Goal: Information Seeking & Learning: Check status

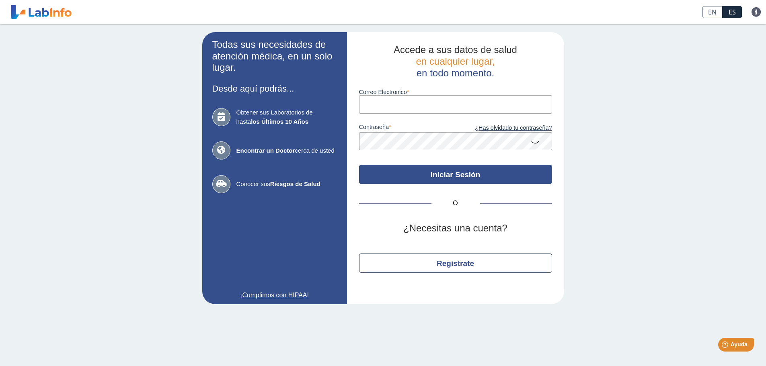
type input "[EMAIL_ADDRESS][DOMAIN_NAME]"
click at [438, 172] on button "Iniciar Sesión" at bounding box center [455, 174] width 193 height 19
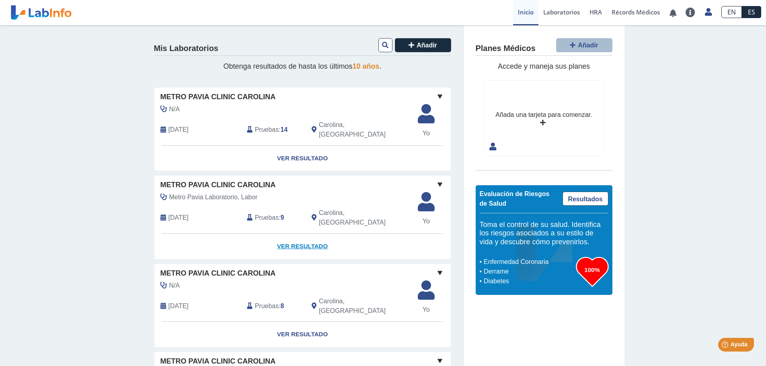
click at [294, 234] on link "Ver Resultado" at bounding box center [302, 246] width 296 height 25
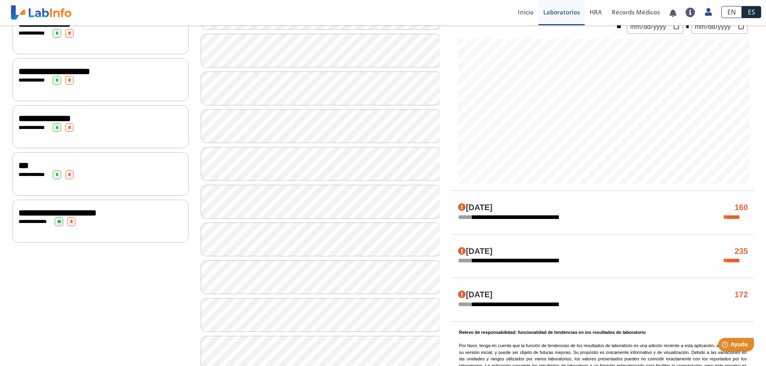
scroll to position [322, 0]
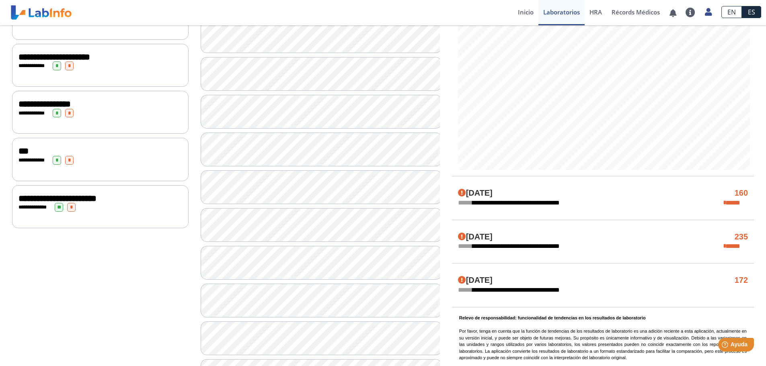
click at [40, 200] on span "**********" at bounding box center [57, 198] width 78 height 9
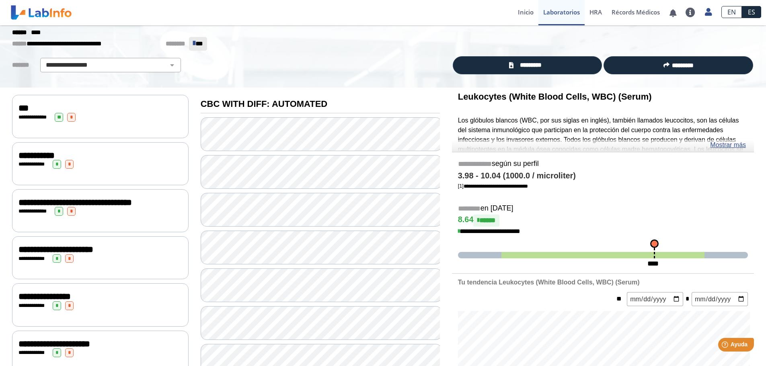
scroll to position [30, 0]
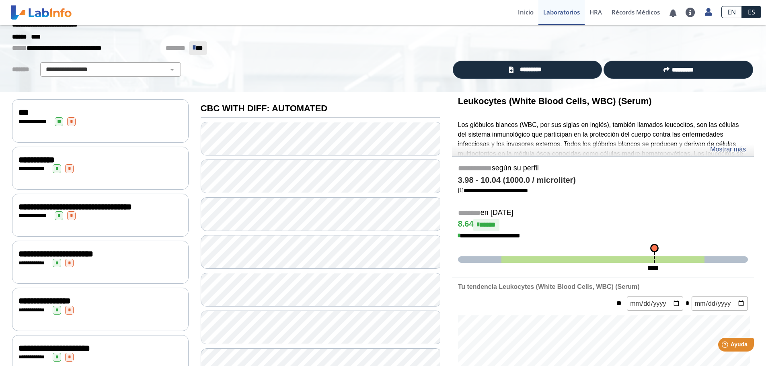
click at [124, 167] on div "**********" at bounding box center [100, 168] width 164 height 9
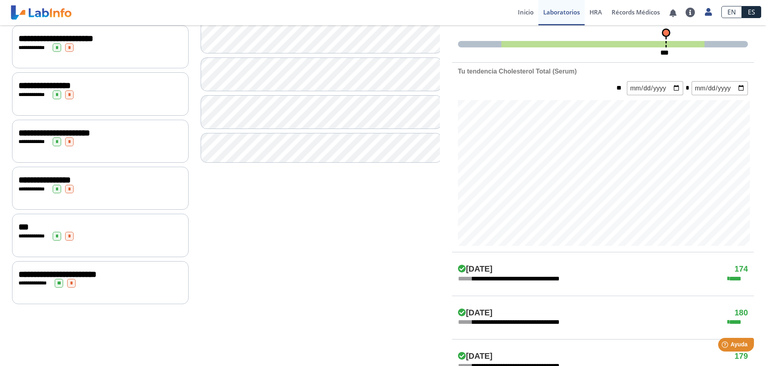
scroll to position [271, 0]
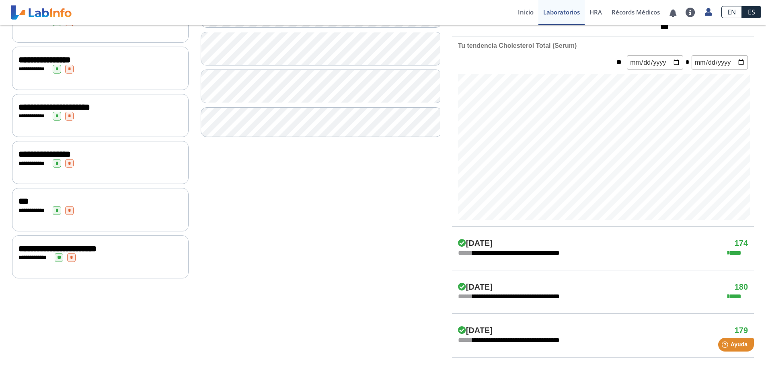
click at [71, 211] on span "*" at bounding box center [69, 210] width 8 height 9
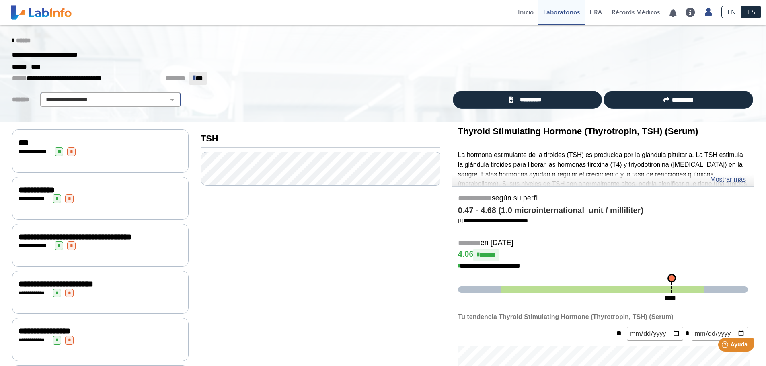
click at [158, 94] on div "**********" at bounding box center [110, 99] width 141 height 14
click at [162, 101] on select "**********" at bounding box center [111, 100] width 136 height 10
click at [43, 95] on select "**********" at bounding box center [111, 100] width 136 height 10
click at [24, 36] on div "******" at bounding box center [383, 40] width 754 height 14
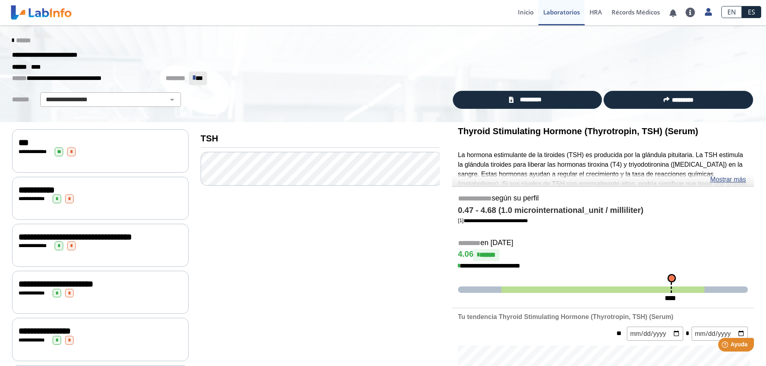
click at [24, 40] on span "******" at bounding box center [23, 40] width 14 height 6
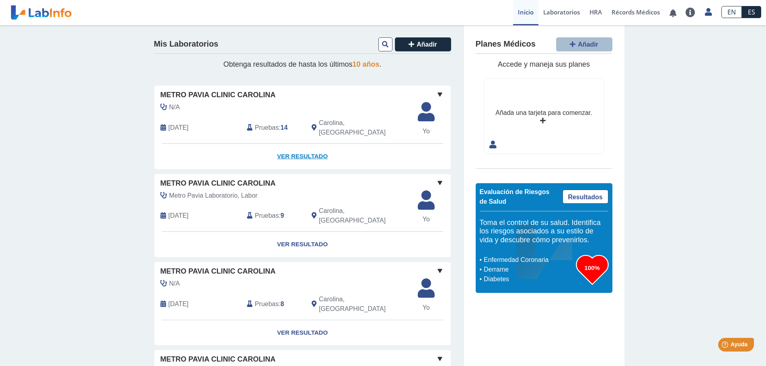
click at [304, 144] on link "Ver Resultado" at bounding box center [302, 156] width 296 height 25
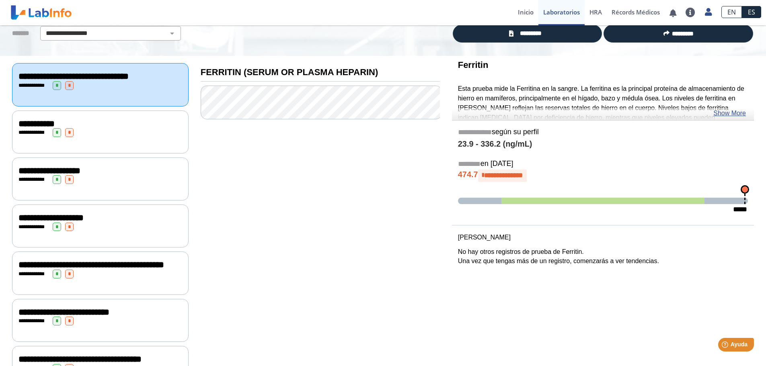
scroll to position [80, 0]
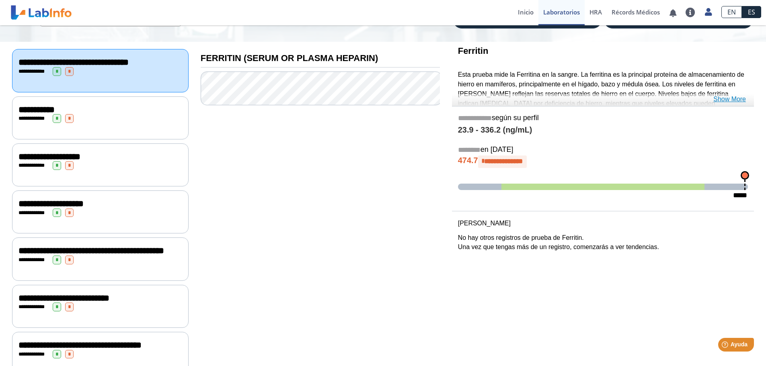
click at [728, 96] on link "Show More" at bounding box center [729, 99] width 33 height 10
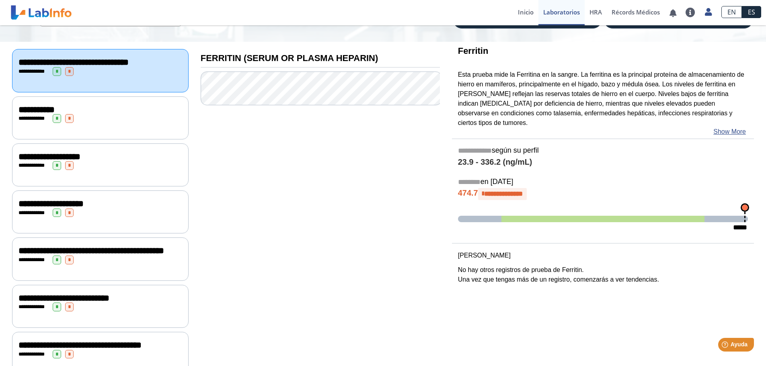
drag, startPoint x: 515, startPoint y: 72, endPoint x: 557, endPoint y: 71, distance: 42.2
click at [555, 72] on p "Esta prueba mide la Ferritina en la sangre. La ferritina es la principal proteí…" at bounding box center [603, 99] width 290 height 58
drag, startPoint x: 554, startPoint y: 73, endPoint x: 533, endPoint y: 71, distance: 21.0
click at [533, 71] on p "Esta prueba mide la Ferritina en la sangre. La ferritina es la principal proteí…" at bounding box center [603, 99] width 290 height 58
click at [524, 72] on p "Esta prueba mide la Ferritina en la sangre. La ferritina es la principal proteí…" at bounding box center [603, 99] width 290 height 58
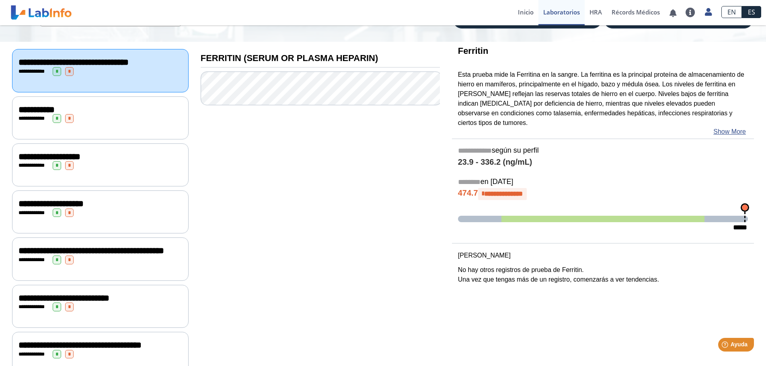
drag, startPoint x: 514, startPoint y: 72, endPoint x: 556, endPoint y: 80, distance: 43.0
click at [596, 80] on p "Esta prueba mide la Ferritina en la sangre. La ferritina es la principal proteí…" at bounding box center [603, 99] width 290 height 58
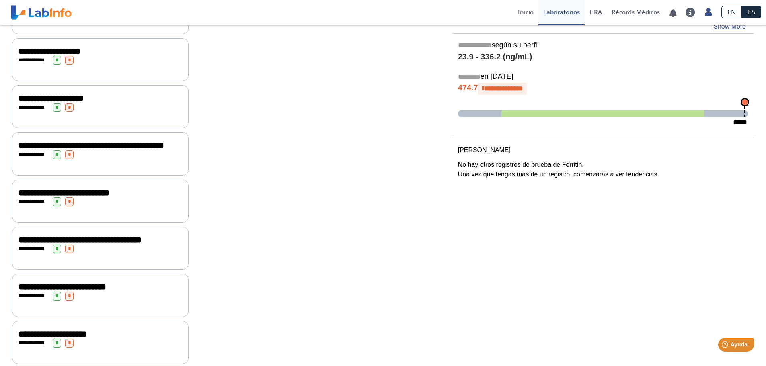
scroll to position [201, 0]
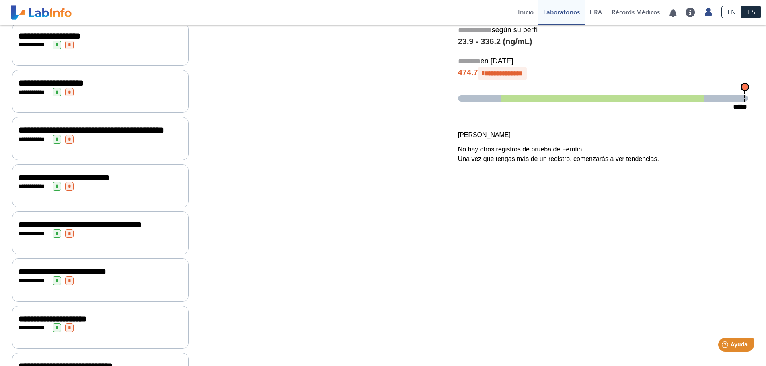
click at [468, 130] on p "[PERSON_NAME]" at bounding box center [603, 135] width 290 height 10
drag, startPoint x: 453, startPoint y: 122, endPoint x: 495, endPoint y: 122, distance: 42.2
click at [495, 130] on div "[PERSON_NAME] No hay otros registros de prueba de Ferritin. Una vez que tengas …" at bounding box center [603, 147] width 302 height 34
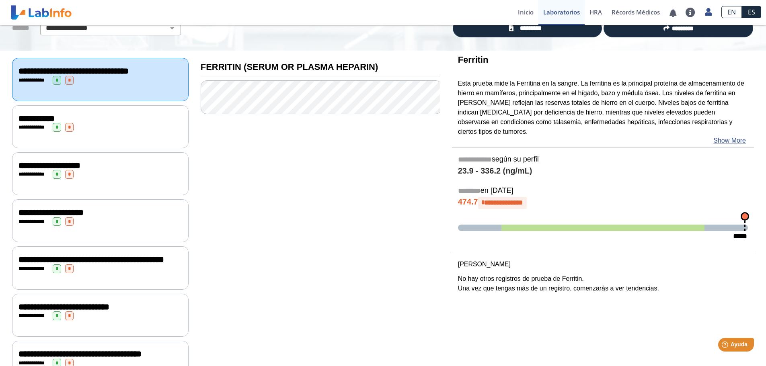
scroll to position [40, 0]
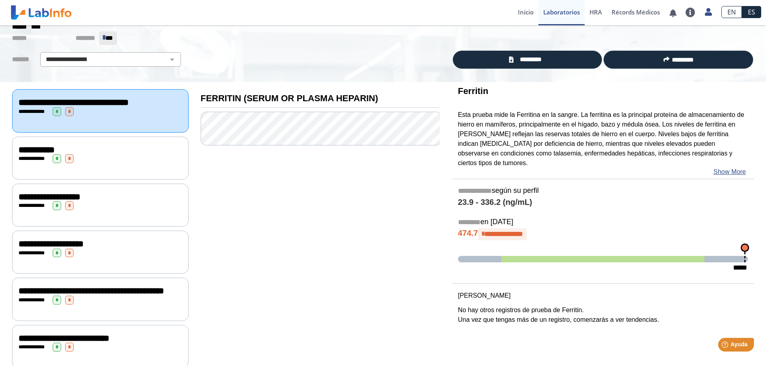
click at [232, 97] on b "FERRITIN (SERUM OR PLASMA HEPARIN)" at bounding box center [290, 98] width 178 height 10
drag, startPoint x: 197, startPoint y: 94, endPoint x: 239, endPoint y: 111, distance: 46.1
click at [249, 100] on b "FERRITIN (SERUM OR PLASMA HEPARIN)" at bounding box center [290, 98] width 178 height 10
click at [719, 167] on link "Show More" at bounding box center [729, 172] width 33 height 10
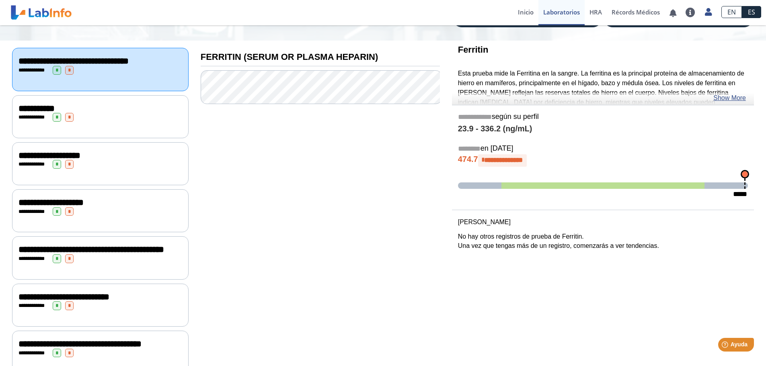
scroll to position [0, 0]
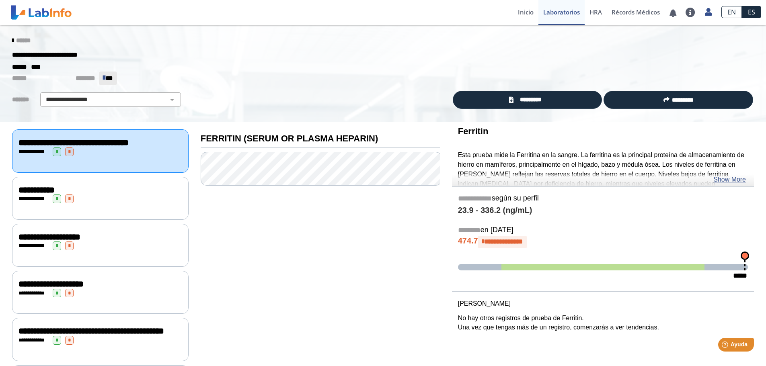
click at [205, 136] on b "FERRITIN (SERUM OR PLASMA HEPARIN)" at bounding box center [290, 138] width 178 height 10
click at [137, 148] on div "**********" at bounding box center [100, 143] width 164 height 10
click at [115, 191] on div "**********" at bounding box center [100, 198] width 177 height 43
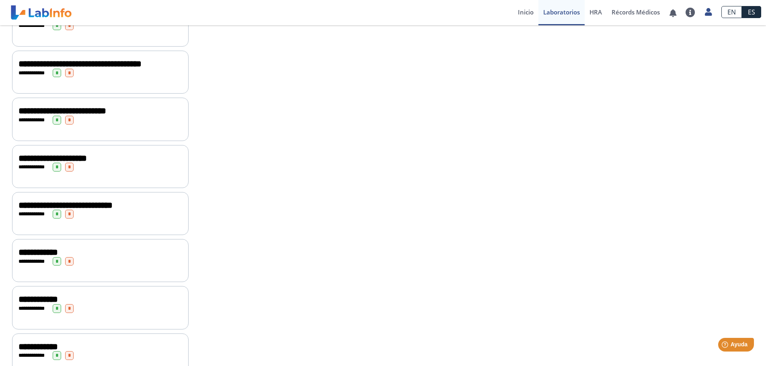
scroll to position [402, 0]
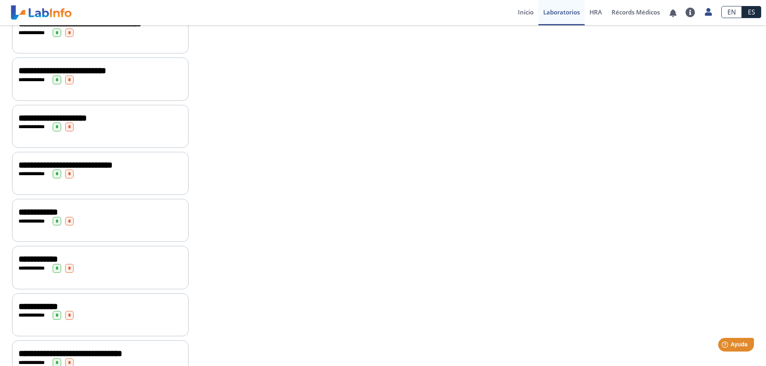
click at [113, 170] on span "**********" at bounding box center [65, 165] width 94 height 9
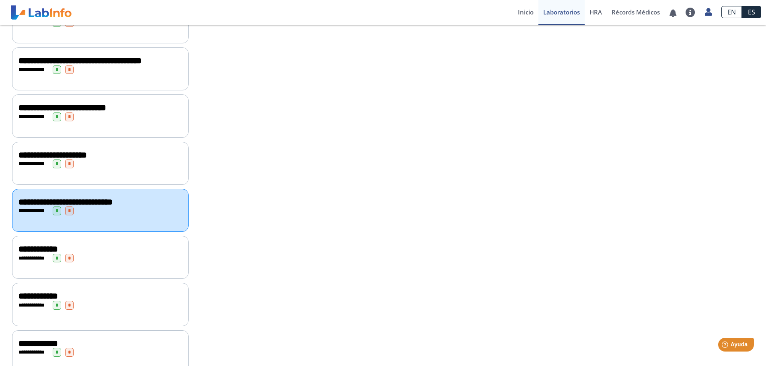
scroll to position [379, 0]
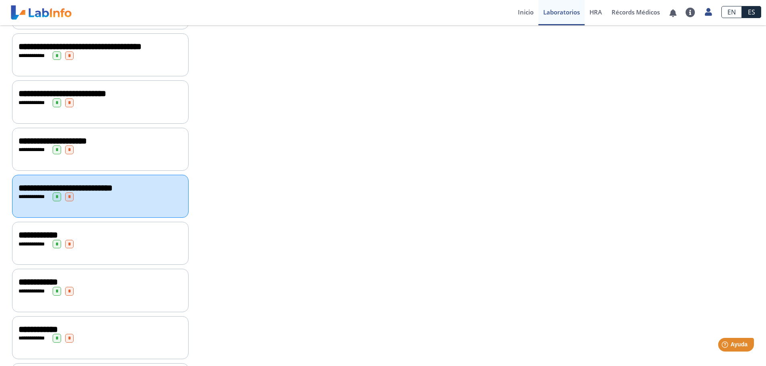
click at [127, 244] on div "**********" at bounding box center [100, 243] width 177 height 43
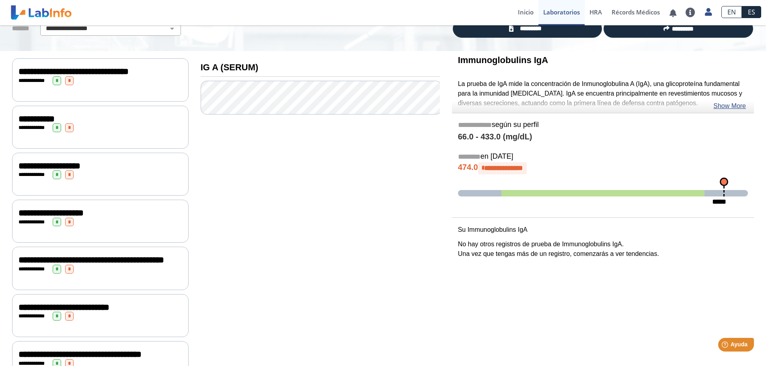
scroll to position [57, 0]
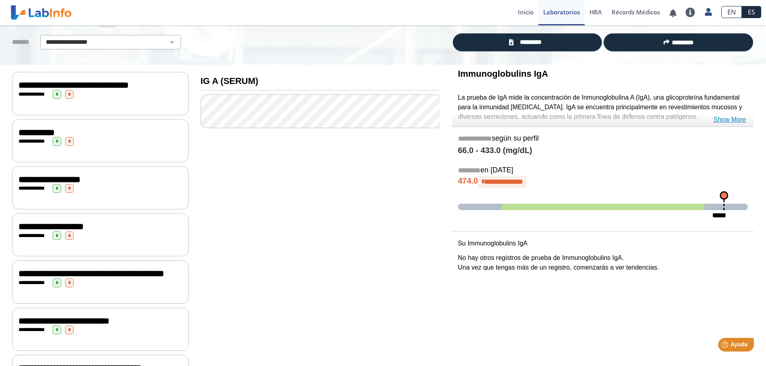
click at [733, 118] on link "Show More" at bounding box center [729, 120] width 33 height 10
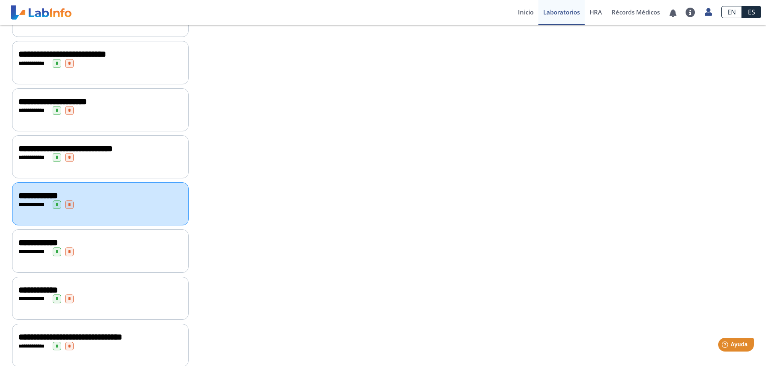
scroll to position [460, 0]
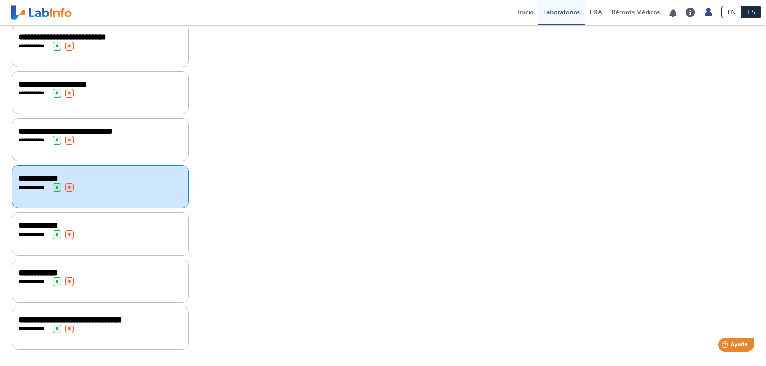
click at [146, 315] on div "**********" at bounding box center [100, 320] width 164 height 10
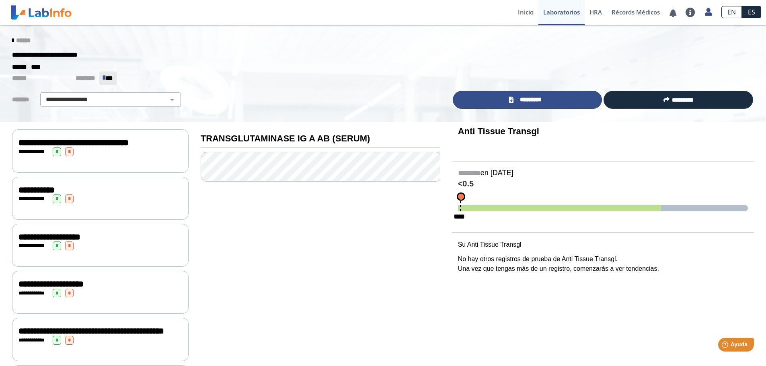
click at [542, 101] on span "*********" at bounding box center [530, 99] width 29 height 9
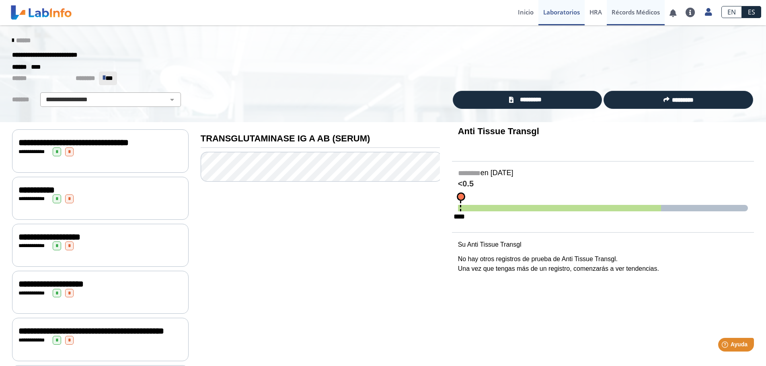
click at [630, 16] on link "Récords Médicos" at bounding box center [636, 12] width 58 height 25
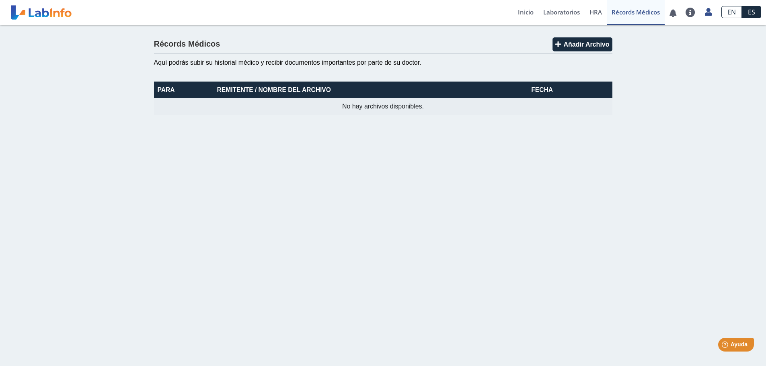
click at [307, 58] on div "Aquí podrás subir su historial médico y recibir documentos importantes por part…" at bounding box center [383, 63] width 458 height 10
click at [596, 11] on span "HRA" at bounding box center [595, 12] width 12 height 8
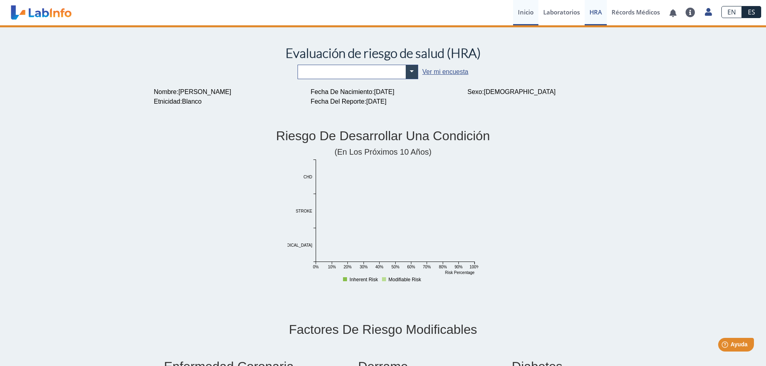
click at [520, 11] on link "Inicio" at bounding box center [525, 12] width 25 height 25
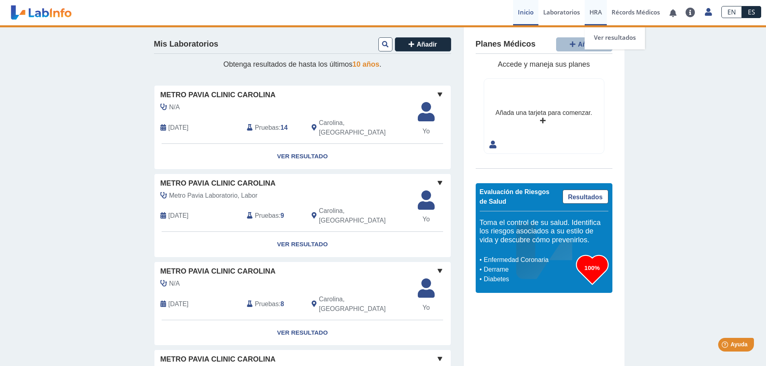
click at [589, 8] on link "HRA Evaluación de Riesgos de Salud" at bounding box center [596, 12] width 22 height 25
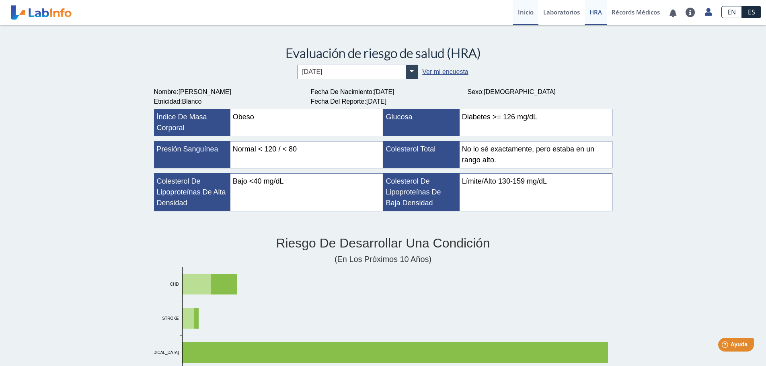
click at [519, 14] on link "Inicio" at bounding box center [525, 12] width 25 height 25
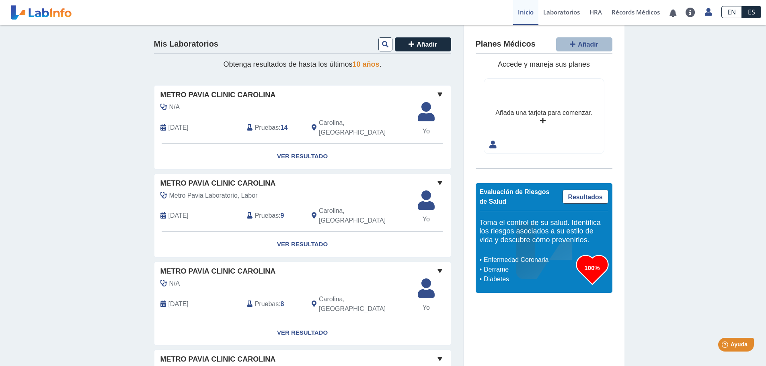
click at [300, 125] on div "Pruebas : 14" at bounding box center [273, 127] width 65 height 19
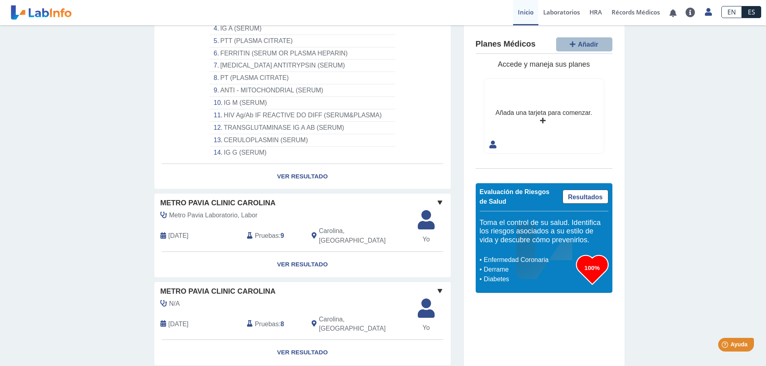
scroll to position [201, 0]
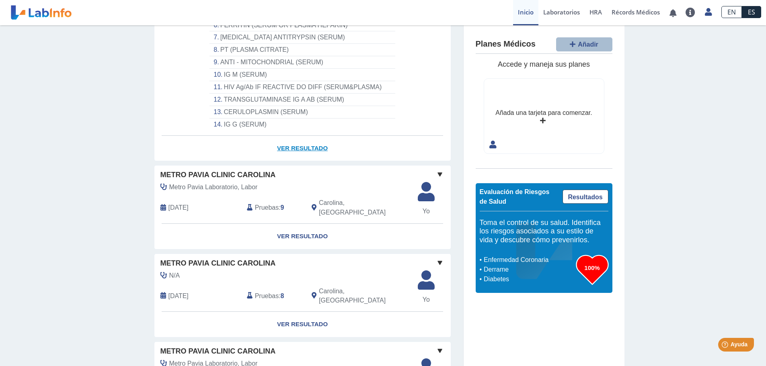
click at [308, 140] on link "Ver Resultado" at bounding box center [302, 148] width 296 height 25
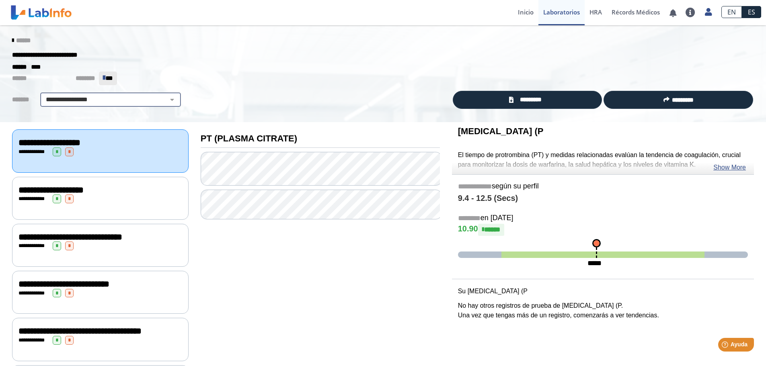
click at [172, 98] on select "**********" at bounding box center [111, 100] width 136 height 10
click at [43, 95] on select "**********" at bounding box center [111, 100] width 136 height 10
drag, startPoint x: 43, startPoint y: 54, endPoint x: 37, endPoint y: 57, distance: 6.9
click at [43, 54] on b "**********" at bounding box center [44, 55] width 65 height 6
click at [22, 74] on span "******" at bounding box center [23, 79] width 22 height 10
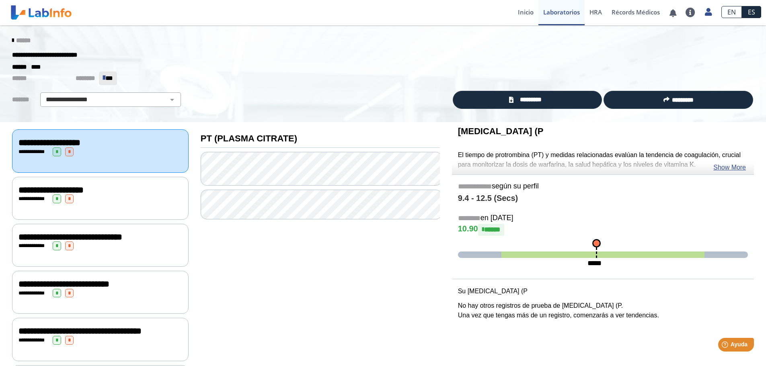
drag, startPoint x: 56, startPoint y: 75, endPoint x: 67, endPoint y: 75, distance: 10.5
click at [76, 75] on span "********" at bounding box center [85, 78] width 19 height 6
click at [99, 77] on dependent-icon "** **" at bounding box center [108, 79] width 18 height 14
click at [80, 97] on select "**********" at bounding box center [111, 100] width 136 height 10
select select "**********"
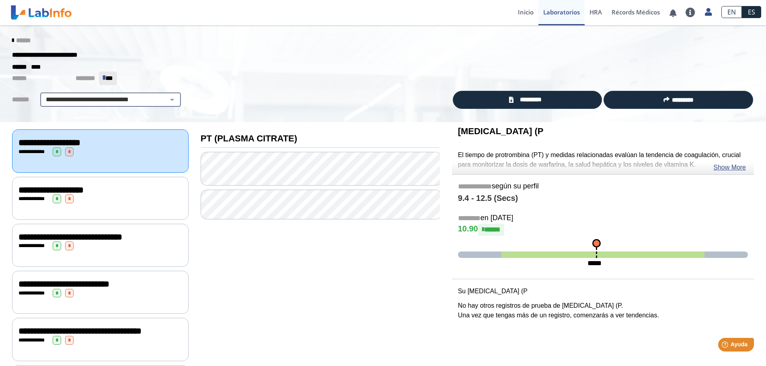
click at [43, 95] on select "**********" at bounding box center [111, 100] width 136 height 10
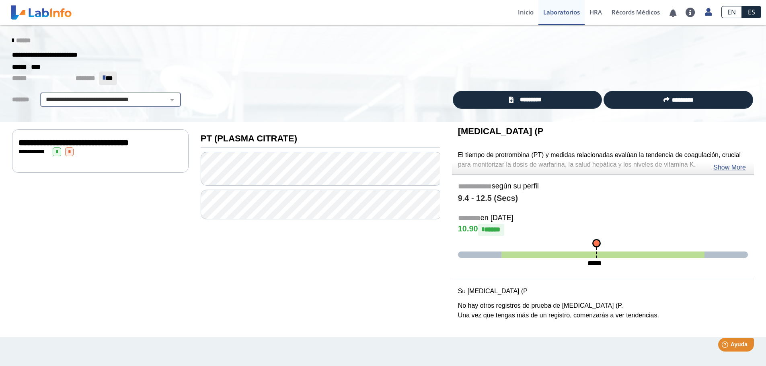
click at [122, 95] on select "**********" at bounding box center [111, 100] width 136 height 10
select select
click at [43, 95] on select "**********" at bounding box center [111, 100] width 136 height 10
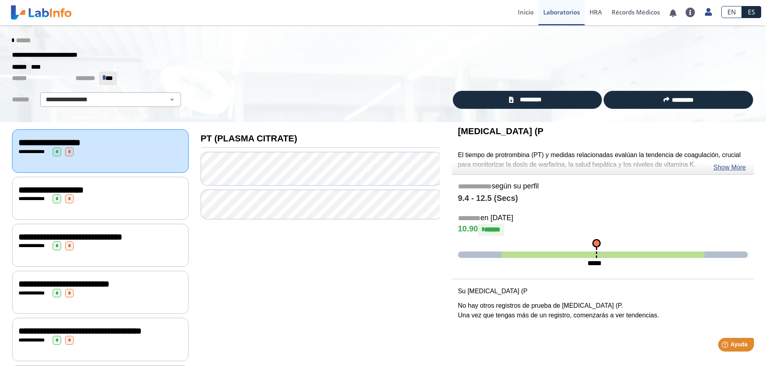
click at [123, 141] on div "**********" at bounding box center [100, 143] width 164 height 10
click at [134, 185] on div "**********" at bounding box center [100, 190] width 164 height 10
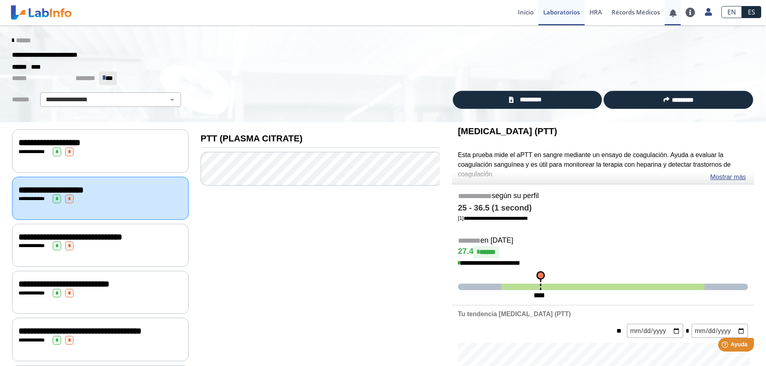
click at [675, 11] on link at bounding box center [673, 13] width 16 height 6
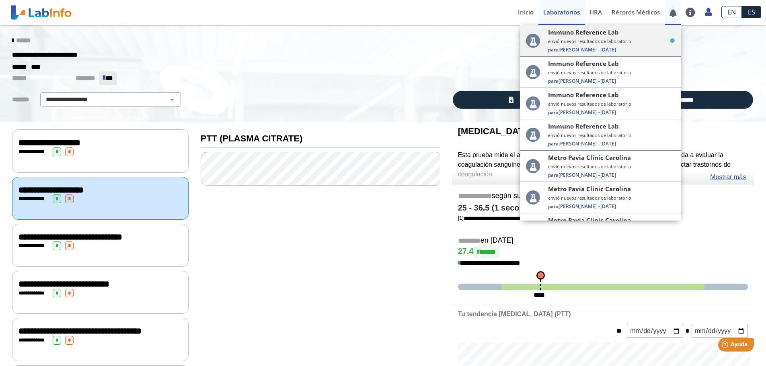
click at [602, 39] on small "envió nuevos resultados de laboratorio" at bounding box center [611, 41] width 127 height 6
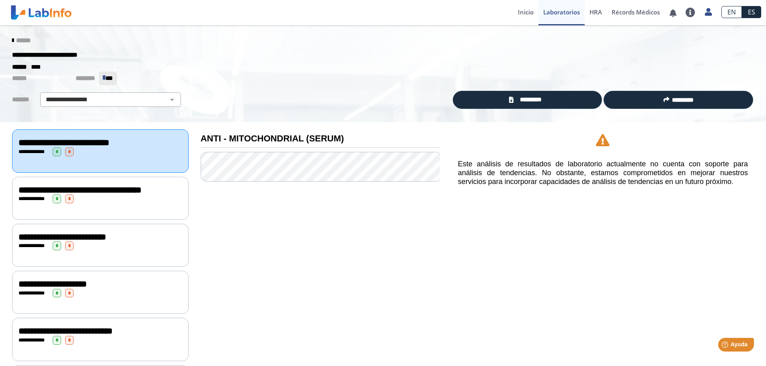
click at [122, 152] on div "**********" at bounding box center [100, 152] width 164 height 9
click at [105, 76] on span "**" at bounding box center [109, 78] width 8 height 6
click at [127, 195] on div "**********" at bounding box center [100, 190] width 164 height 10
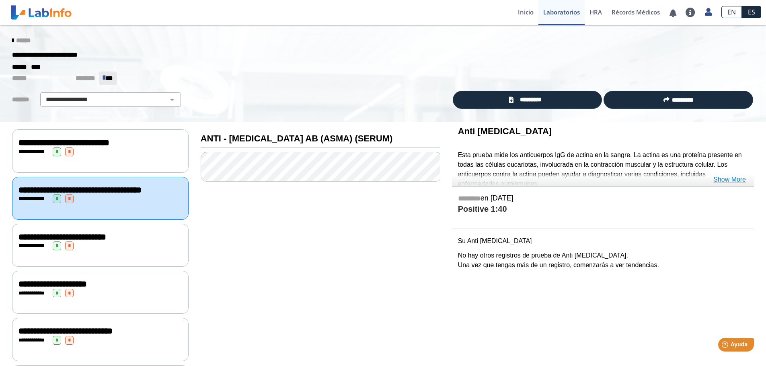
click at [724, 179] on link "Show More" at bounding box center [729, 180] width 33 height 10
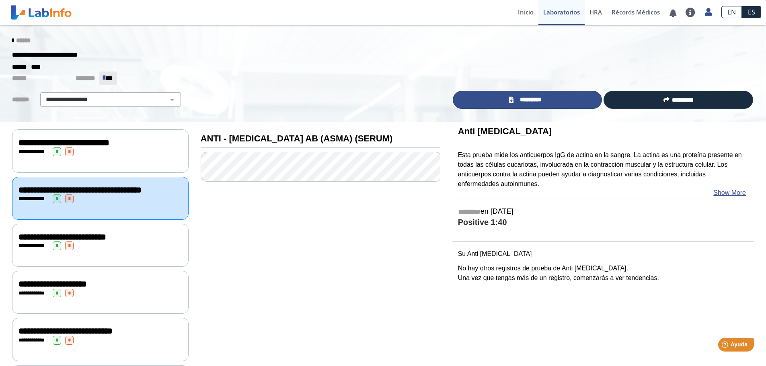
click at [499, 103] on link "*********" at bounding box center [528, 100] width 150 height 18
click at [20, 36] on div "******" at bounding box center [383, 40] width 754 height 14
click at [25, 38] on span "******" at bounding box center [23, 40] width 14 height 6
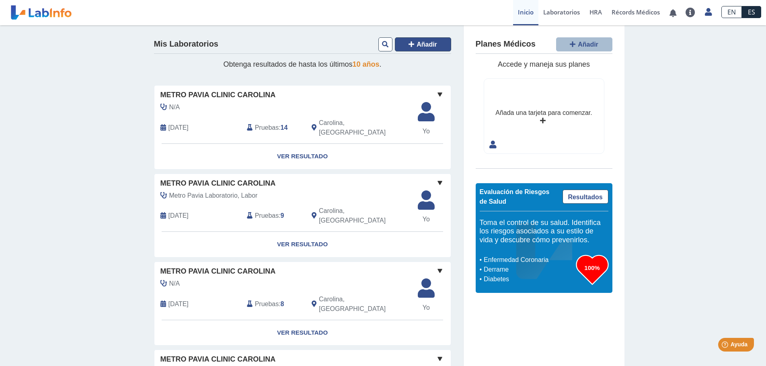
click at [418, 47] on span "Añadir" at bounding box center [427, 44] width 21 height 7
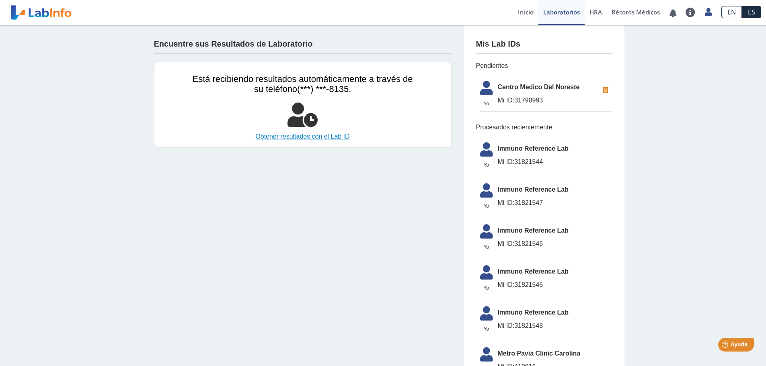
click at [303, 136] on link "Obtener resultados con el Lab ID" at bounding box center [303, 137] width 220 height 10
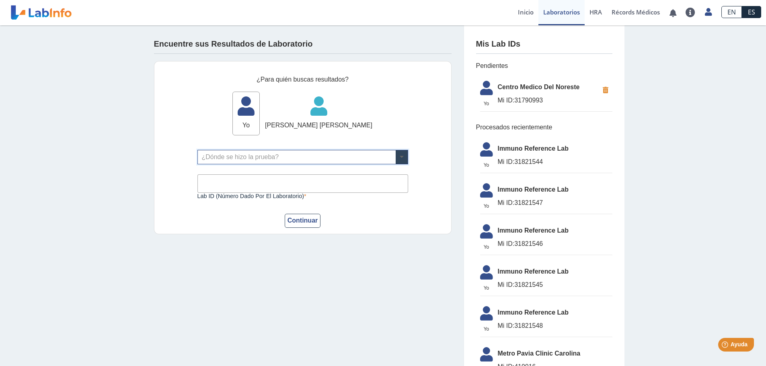
click at [396, 156] on span at bounding box center [402, 157] width 12 height 14
click at [409, 120] on div "¿Para quién buscas resultados? Yo Yo [PERSON_NAME] [PERSON_NAME] [PERSON_NAME] …" at bounding box center [303, 147] width 298 height 173
click at [259, 119] on icon at bounding box center [246, 109] width 27 height 24
click at [323, 107] on icon at bounding box center [318, 109] width 107 height 24
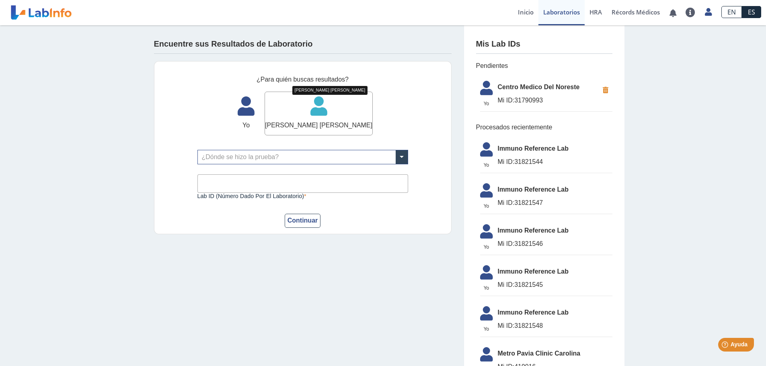
click at [314, 106] on icon at bounding box center [318, 109] width 107 height 24
click at [259, 105] on icon at bounding box center [246, 109] width 27 height 24
click at [328, 109] on icon at bounding box center [318, 109] width 107 height 24
click at [302, 225] on button "Continuar" at bounding box center [303, 221] width 36 height 14
drag, startPoint x: 310, startPoint y: 110, endPoint x: 269, endPoint y: 104, distance: 41.8
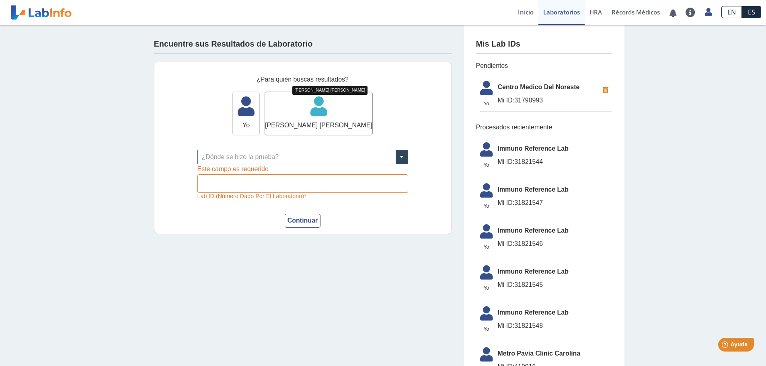
click at [310, 110] on icon at bounding box center [318, 109] width 107 height 24
click at [259, 104] on icon at bounding box center [246, 109] width 27 height 24
click at [593, 13] on span "HRA" at bounding box center [595, 12] width 12 height 8
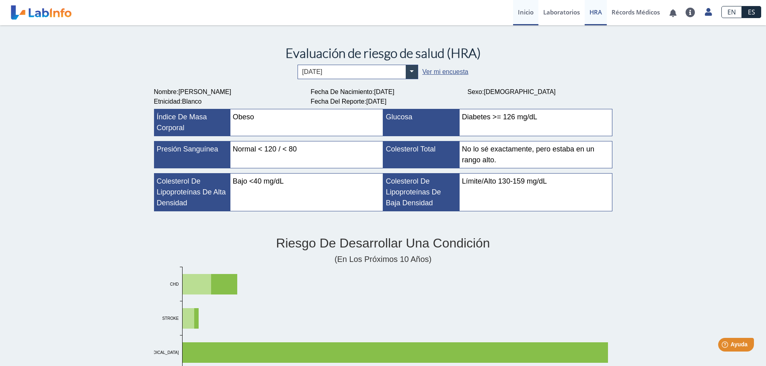
click at [526, 12] on link "Inicio" at bounding box center [525, 12] width 25 height 25
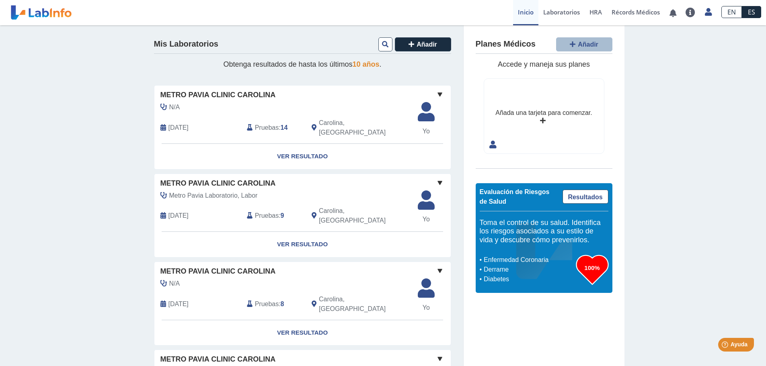
click at [544, 124] on div "Añada una tarjeta para comenzar." at bounding box center [544, 116] width 120 height 75
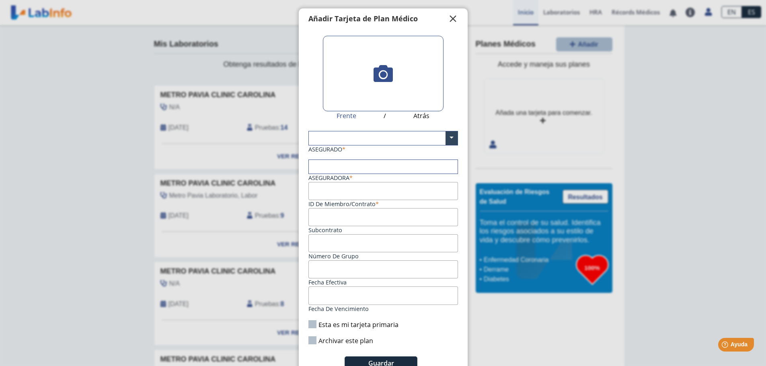
click at [448, 16] on span "" at bounding box center [453, 19] width 10 height 10
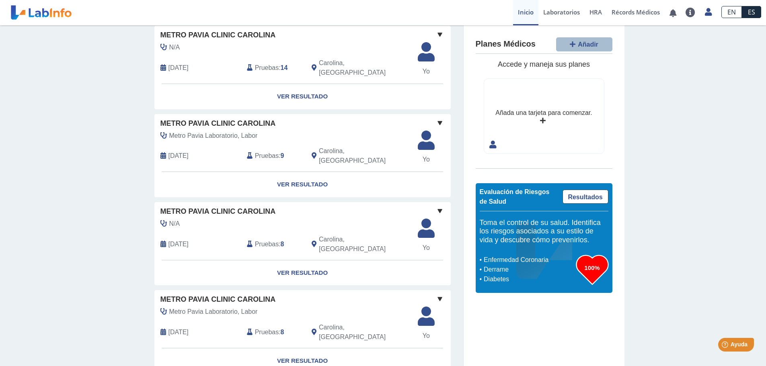
scroll to position [67, 0]
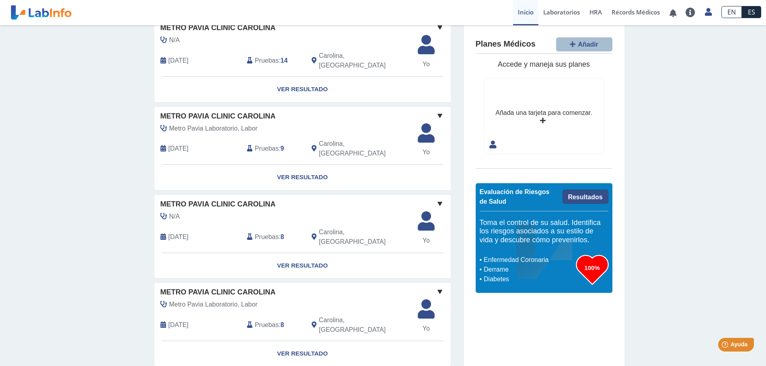
click at [569, 199] on link "Resultados" at bounding box center [586, 197] width 46 height 14
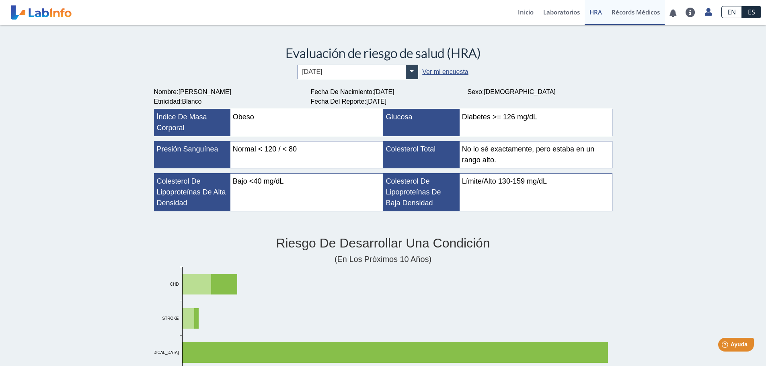
click at [639, 13] on link "Récords Médicos" at bounding box center [636, 12] width 58 height 25
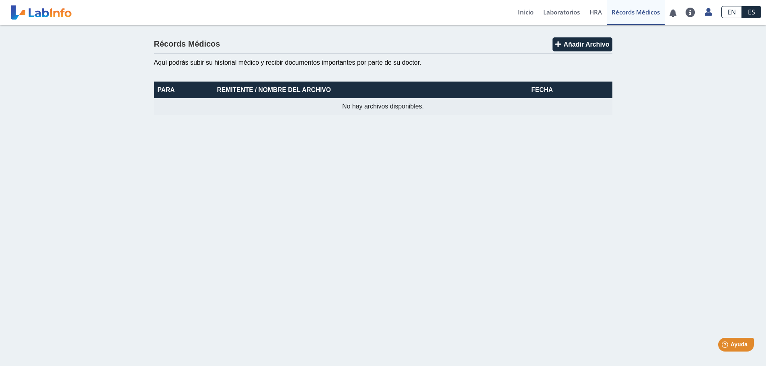
click at [327, 90] on th "Remitente / Nombre del Archivo" at bounding box center [361, 90] width 294 height 16
click at [218, 86] on th "Remitente / Nombre del Archivo" at bounding box center [361, 90] width 294 height 16
drag, startPoint x: 545, startPoint y: 90, endPoint x: 508, endPoint y: 94, distance: 37.6
click at [536, 93] on th "Fecha" at bounding box center [542, 90] width 70 height 16
drag, startPoint x: 398, startPoint y: 103, endPoint x: 410, endPoint y: 101, distance: 11.3
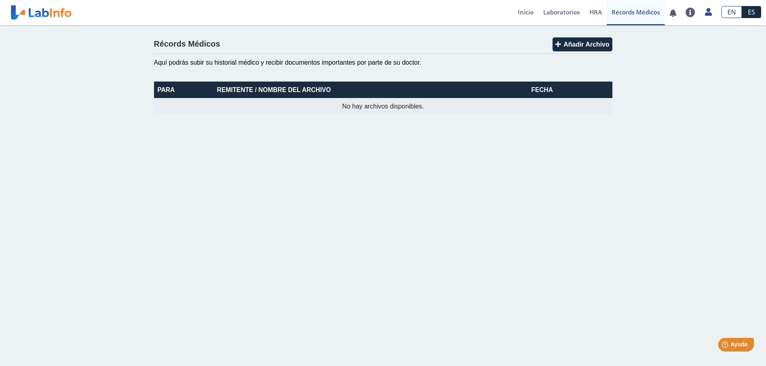
click at [410, 101] on td "No hay archivos disponibles." at bounding box center [383, 106] width 458 height 17
click at [574, 43] on span "Añadir Archivo" at bounding box center [586, 44] width 46 height 7
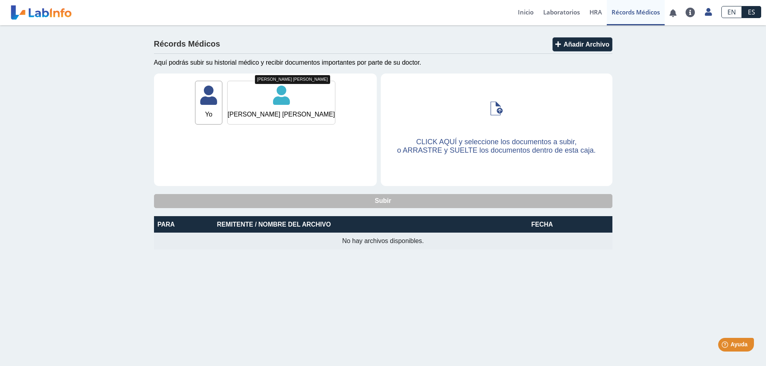
click at [286, 103] on icon at bounding box center [281, 98] width 107 height 24
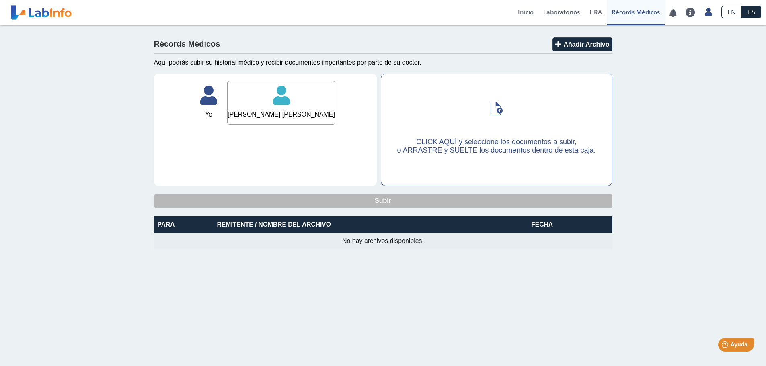
click at [497, 119] on label "CLICK AQUÍ y seleccione los documentos a subir, o ARRASTRE y SUELTE los documen…" at bounding box center [496, 130] width 231 height 112
click at [0, 0] on input "CLICK AQUÍ y seleccione los documentos a subir, o ARRASTRE y SUELTE los documen…" at bounding box center [0, 0] width 0 height 0
click at [222, 97] on icon at bounding box center [208, 98] width 27 height 24
click at [676, 12] on link at bounding box center [673, 13] width 16 height 6
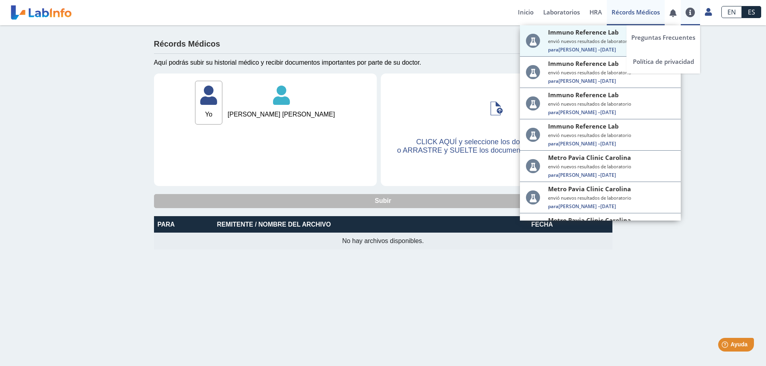
click at [693, 15] on link at bounding box center [690, 13] width 19 height 10
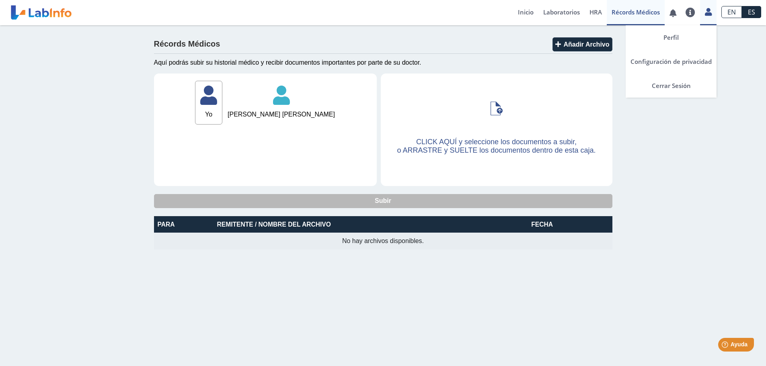
click at [706, 14] on icon at bounding box center [708, 12] width 7 height 6
click at [696, 35] on link "Perfil" at bounding box center [671, 37] width 91 height 24
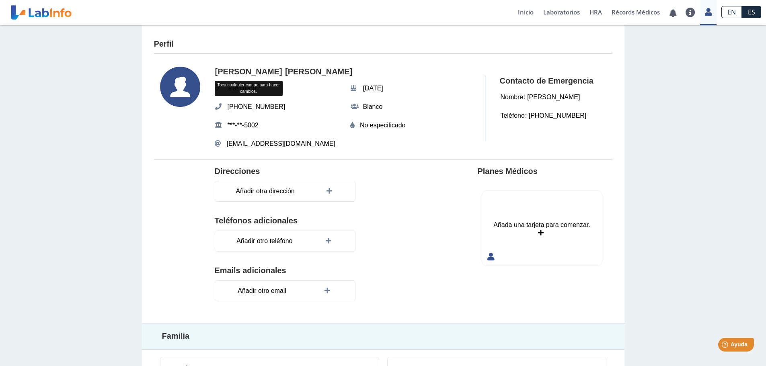
click at [170, 193] on div at bounding box center [187, 241] width 55 height 149
click at [327, 192] on icon at bounding box center [331, 191] width 8 height 6
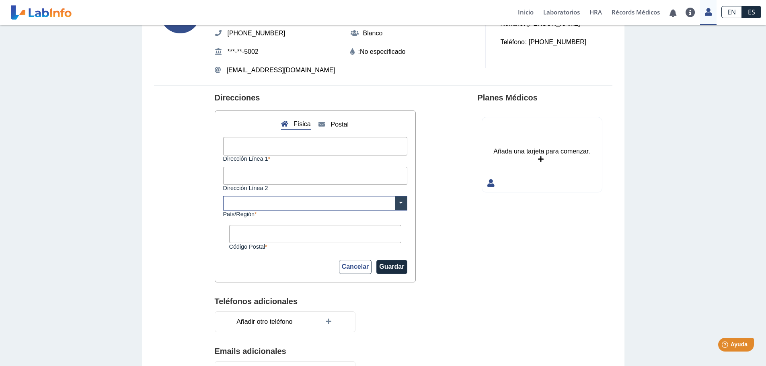
scroll to position [80, 0]
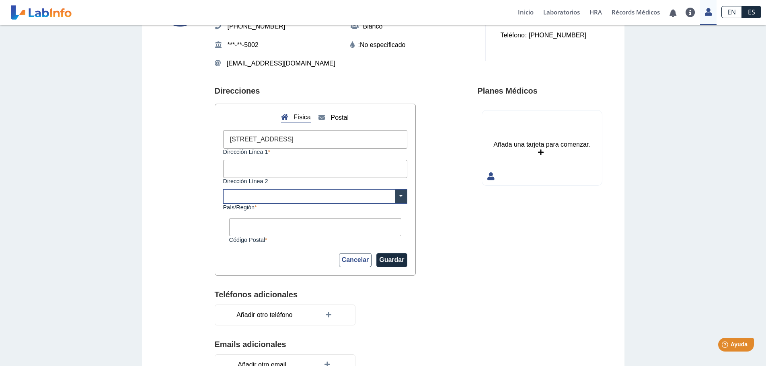
type input "[STREET_ADDRESS]"
click at [283, 165] on input "Dirección Línea 2" at bounding box center [315, 169] width 184 height 18
type input "[GEOGRAPHIC_DATA]"
click at [304, 190] on input "text" at bounding box center [315, 197] width 183 height 14
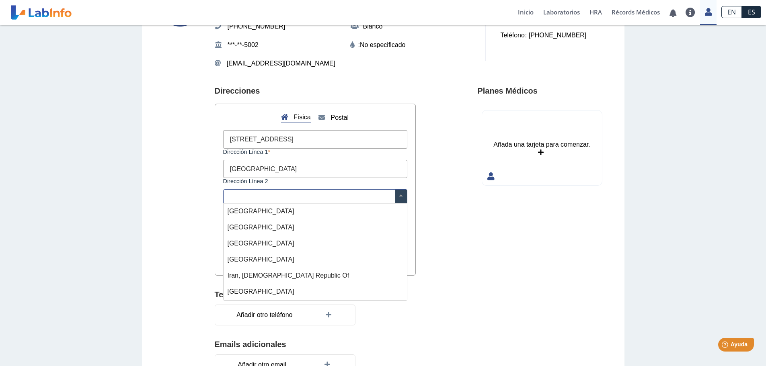
type input "p"
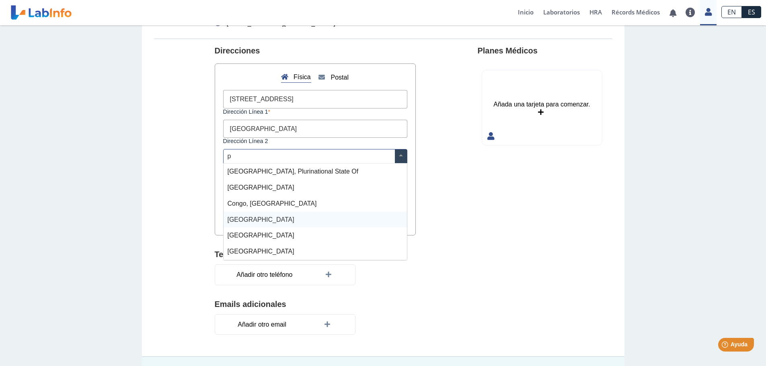
scroll to position [0, 0]
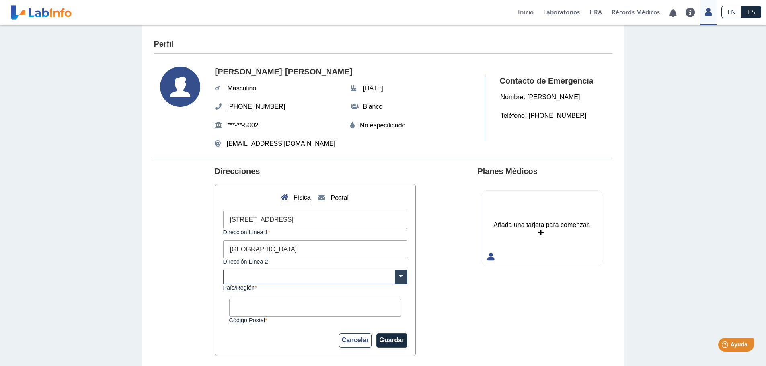
click at [288, 253] on input "[GEOGRAPHIC_DATA]" at bounding box center [315, 249] width 184 height 18
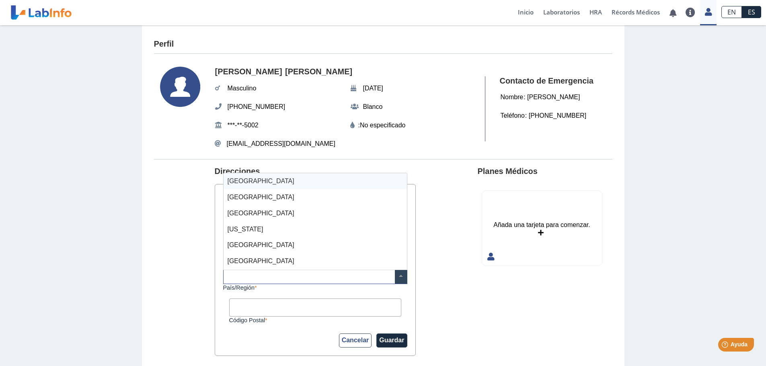
click at [276, 273] on input "text" at bounding box center [315, 277] width 183 height 14
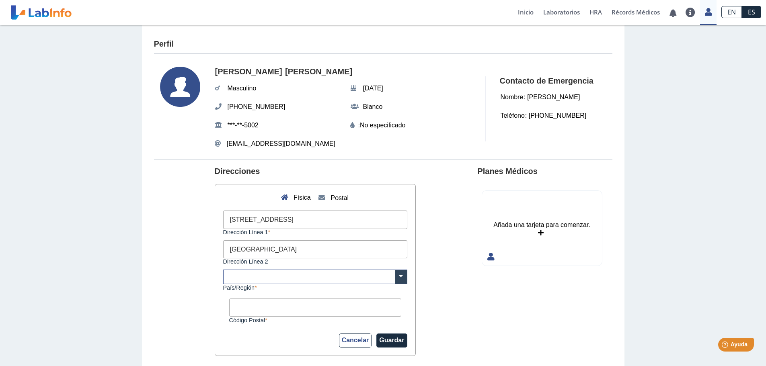
click at [259, 307] on input "Código Postal" at bounding box center [315, 308] width 172 height 18
type input "00985"
click at [289, 251] on input "[GEOGRAPHIC_DATA]" at bounding box center [315, 249] width 184 height 18
click at [262, 276] on input "text" at bounding box center [315, 277] width 183 height 14
type input "carolina P.R,"
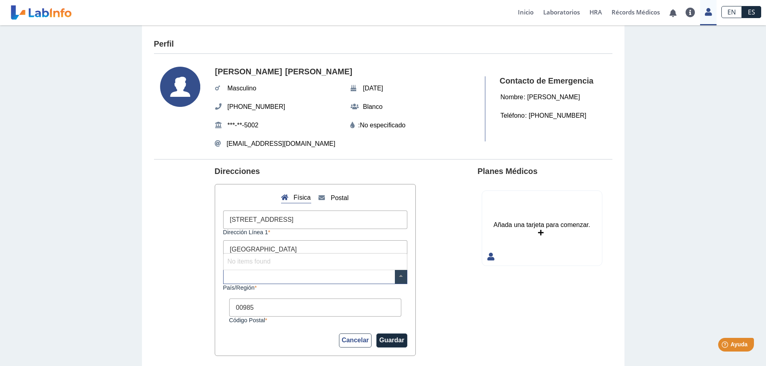
click at [294, 329] on div "Física Postal [STREET_ADDRESS] Dirección Línea 1 [GEOGRAPHIC_DATA] Dirección Lí…" at bounding box center [315, 270] width 201 height 172
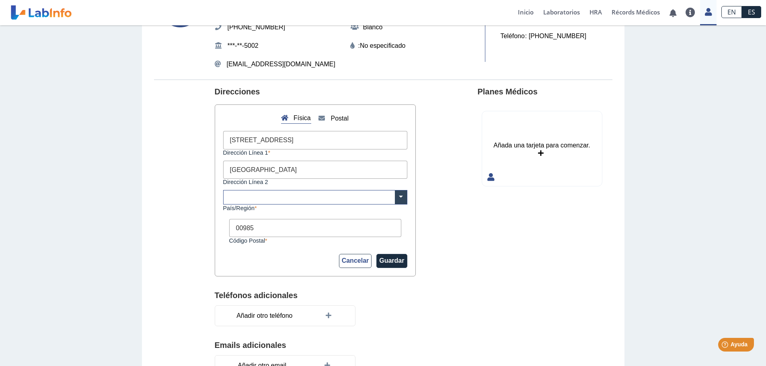
scroll to position [80, 0]
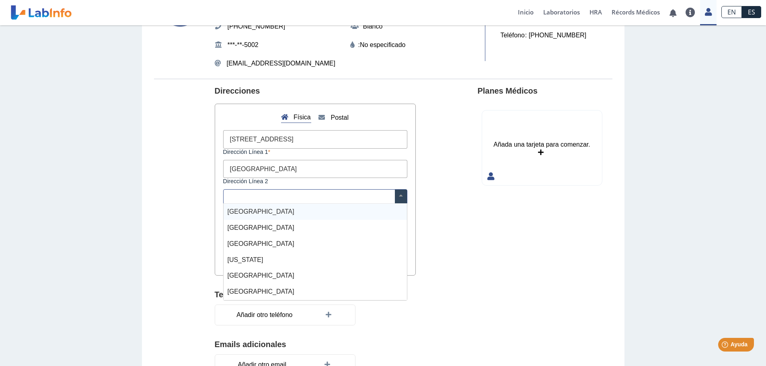
click at [290, 194] on input "text" at bounding box center [315, 197] width 183 height 14
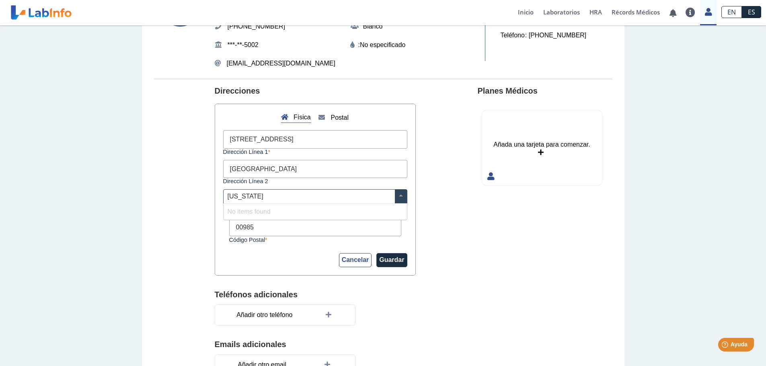
type input "[US_STATE]"
click at [282, 259] on div "Cancelar Guardar" at bounding box center [315, 260] width 184 height 14
click at [276, 198] on input "text" at bounding box center [315, 197] width 183 height 14
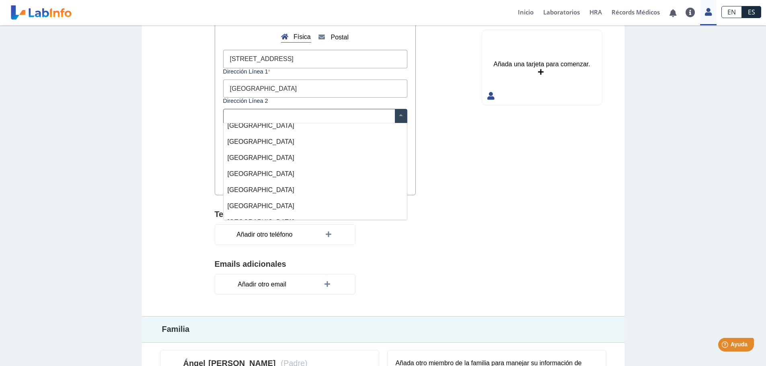
scroll to position [374, 0]
click at [312, 115] on input "text" at bounding box center [315, 116] width 183 height 14
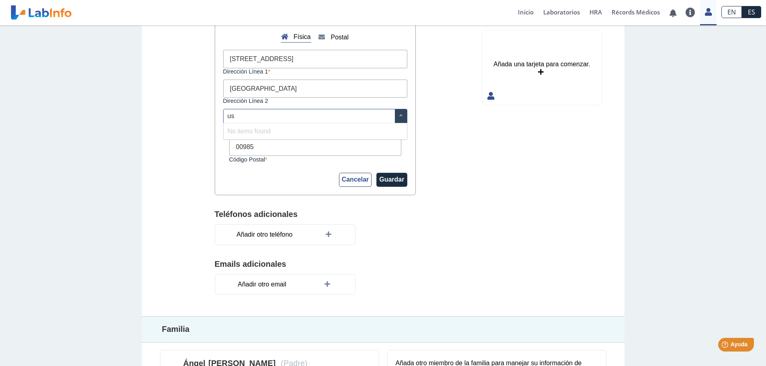
type input "u"
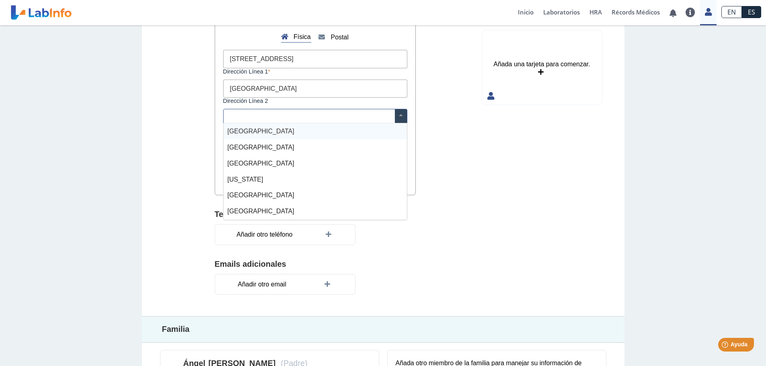
type input "p"
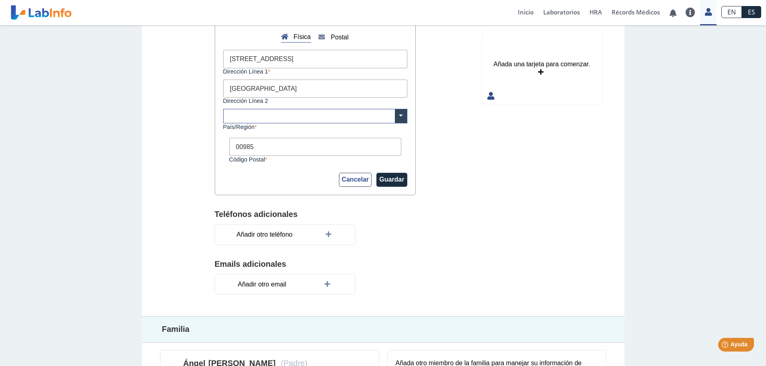
drag, startPoint x: 434, startPoint y: 136, endPoint x: 409, endPoint y: 142, distance: 25.4
click at [435, 136] on section "Direcciones Física Postal [STREET_ADDRESS] Dirección Línea 2 × País/Región 0098…" at bounding box center [383, 157] width 458 height 318
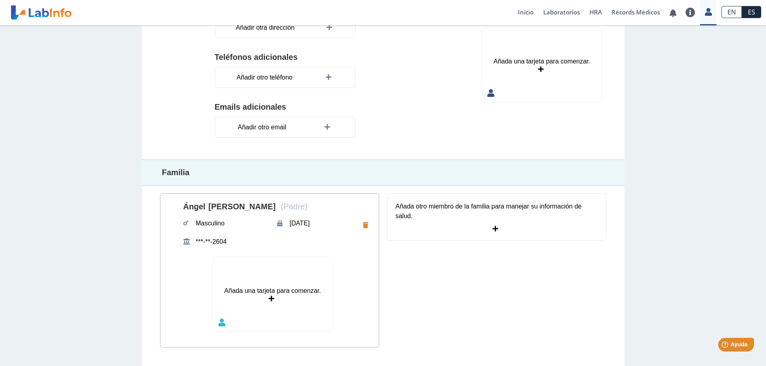
scroll to position [164, 0]
click at [306, 202] on span "(Padre)" at bounding box center [294, 205] width 27 height 9
click at [256, 210] on span "[PERSON_NAME]" at bounding box center [242, 206] width 72 height 14
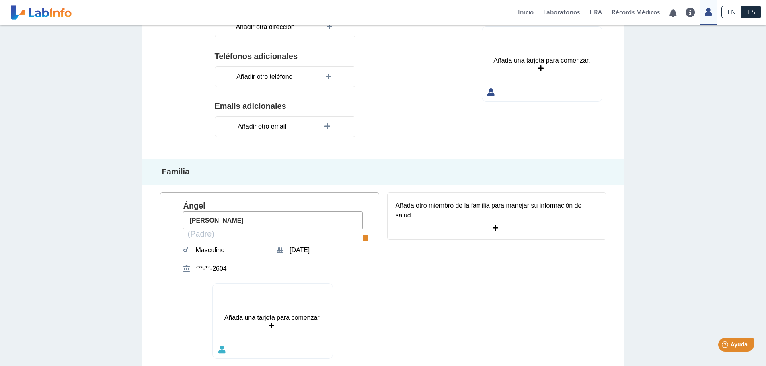
click at [256, 210] on h4 "[PERSON_NAME] [PERSON_NAME] (Padre)" at bounding box center [273, 220] width 180 height 38
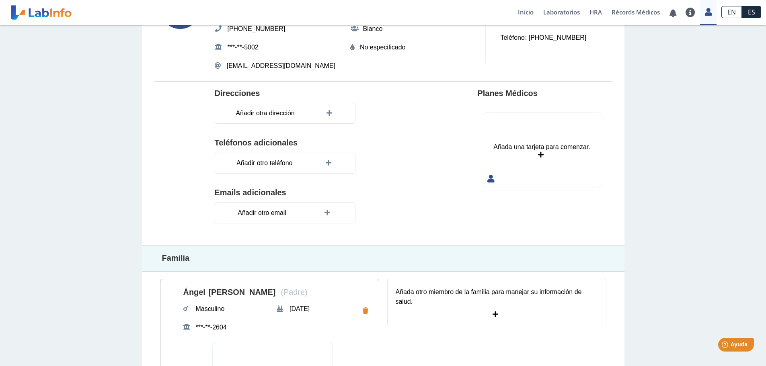
scroll to position [0, 0]
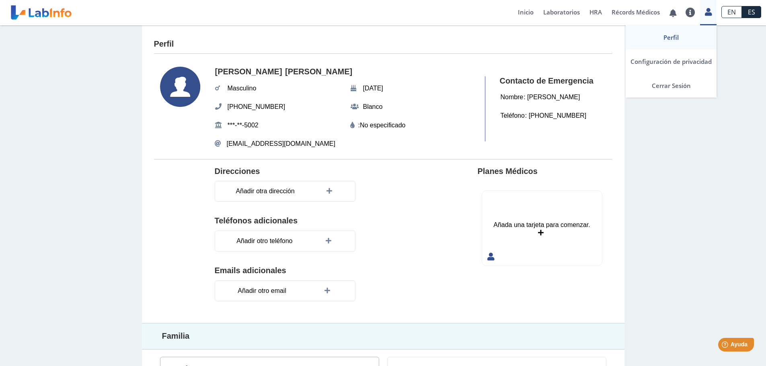
click at [705, 12] on icon at bounding box center [708, 12] width 7 height 6
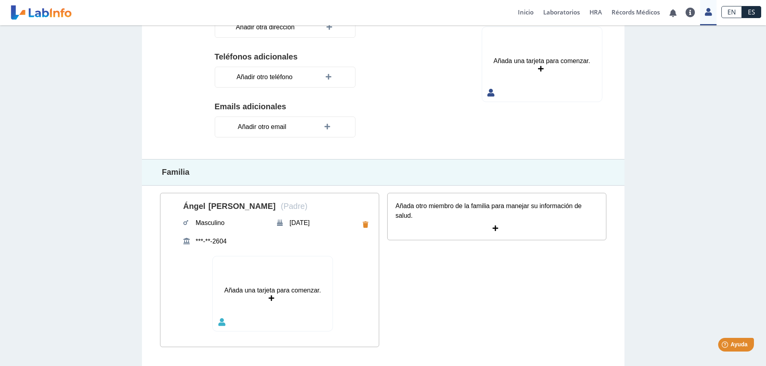
scroll to position [164, 0]
click at [691, 11] on link at bounding box center [690, 13] width 19 height 10
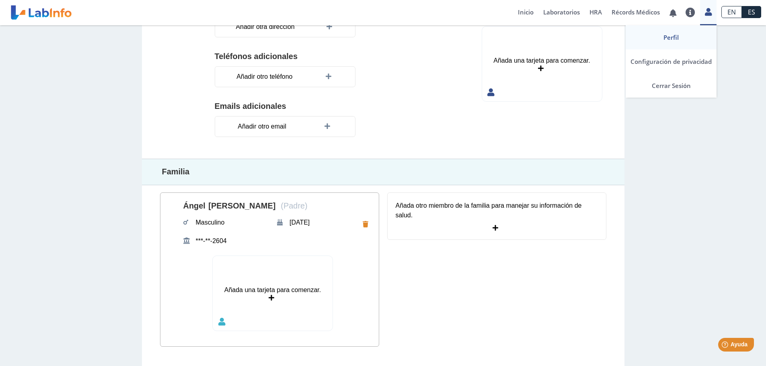
click at [708, 12] on icon at bounding box center [708, 12] width 7 height 6
click at [687, 64] on link "Configuración de privacidad" at bounding box center [671, 61] width 91 height 24
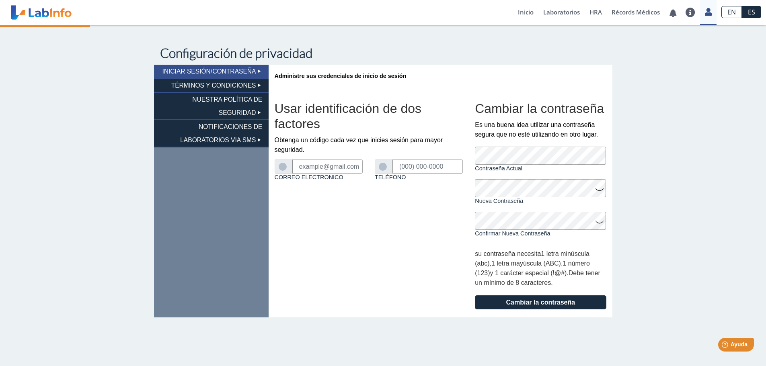
type input "[EMAIL_ADDRESS][DOMAIN_NAME]"
type input "[PHONE_NUMBER]"
click at [213, 134] on li "NOTIFICACIONES DE LABORATORIOS VIA SMS" at bounding box center [211, 133] width 115 height 27
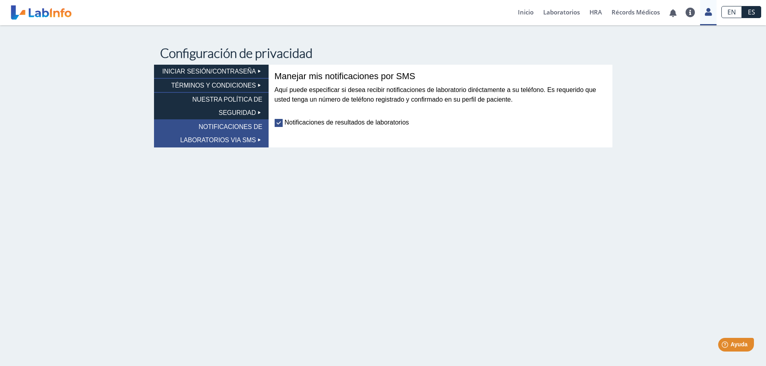
click at [219, 106] on li "NUESTRA POLÍTICA DE SEGURIDAD" at bounding box center [211, 106] width 115 height 27
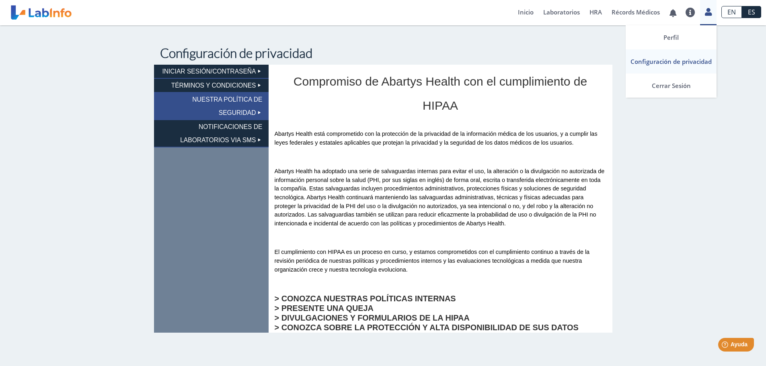
click at [709, 11] on icon at bounding box center [708, 12] width 7 height 6
click at [674, 81] on link "Cerrar Sesión" at bounding box center [671, 86] width 91 height 24
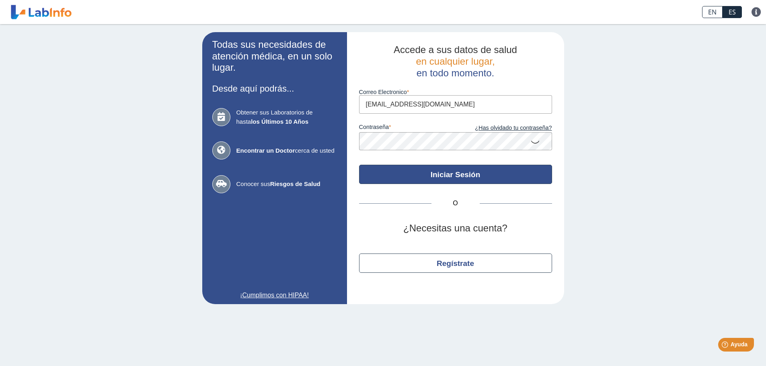
click at [451, 169] on button "Iniciar Sesión" at bounding box center [455, 174] width 193 height 19
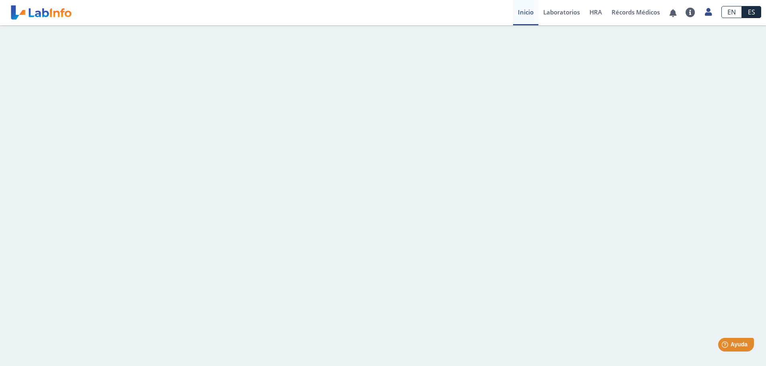
click at [528, 11] on link "Inicio" at bounding box center [525, 12] width 25 height 25
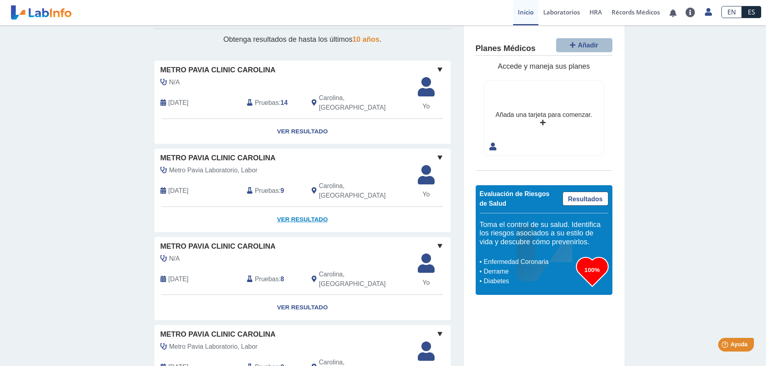
scroll to position [69, 0]
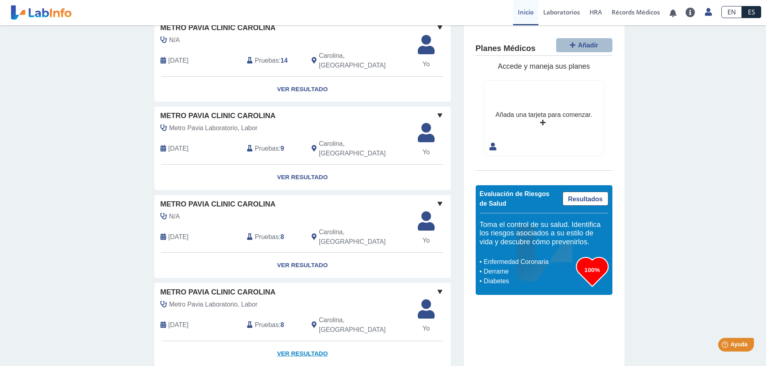
click at [290, 341] on link "Ver Resultado" at bounding box center [302, 353] width 296 height 25
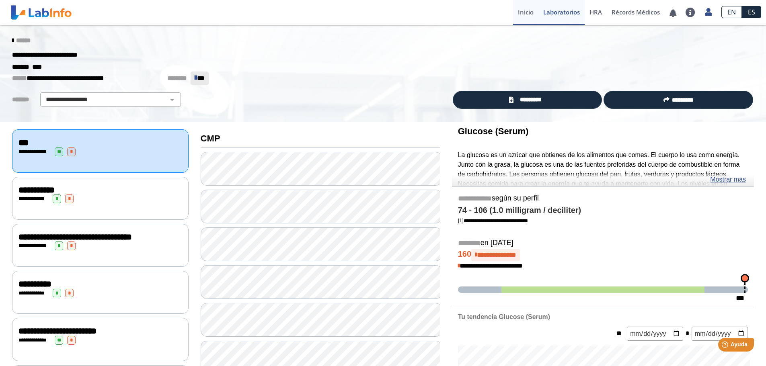
click at [518, 15] on link "Inicio" at bounding box center [525, 12] width 25 height 25
